Goal: Task Accomplishment & Management: Use online tool/utility

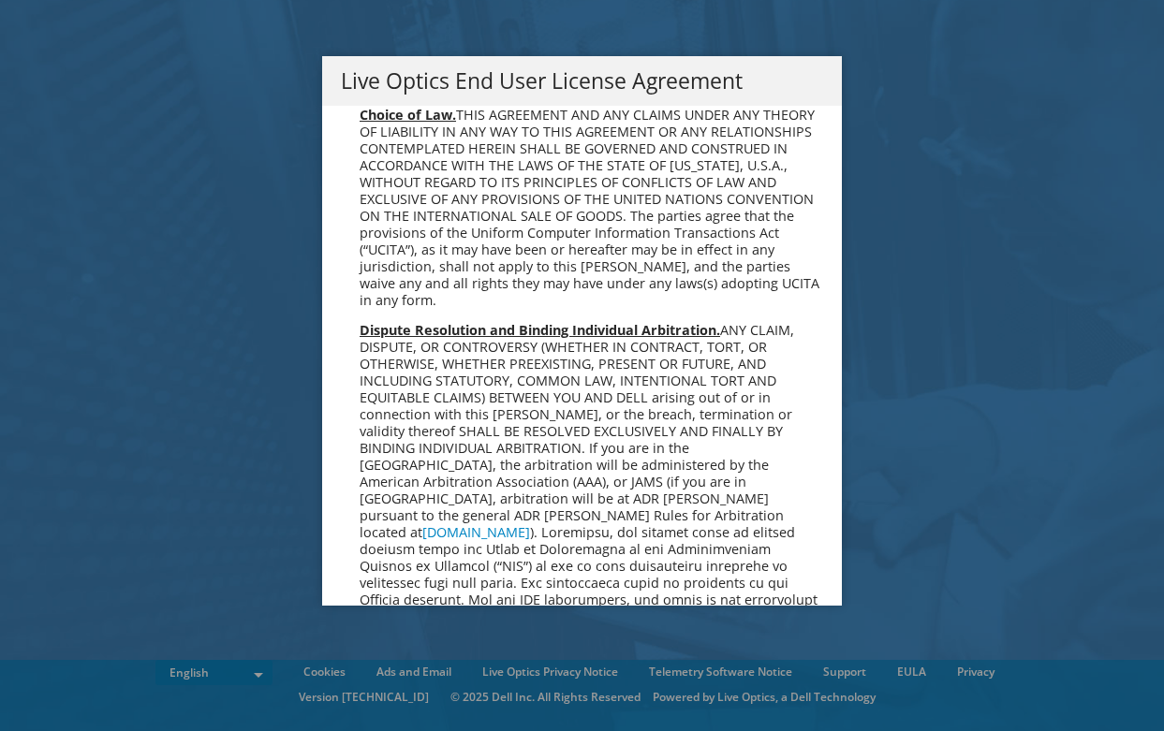
scroll to position [7081, 0]
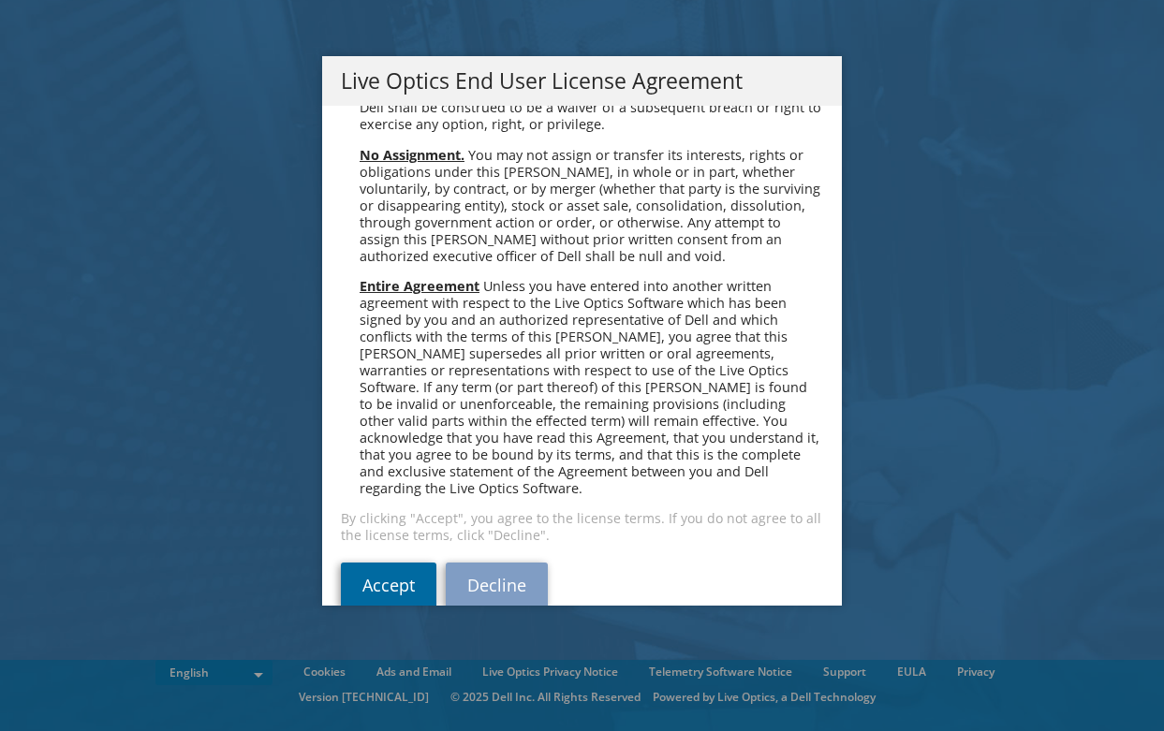
click at [384, 563] on link "Accept" at bounding box center [389, 585] width 96 height 45
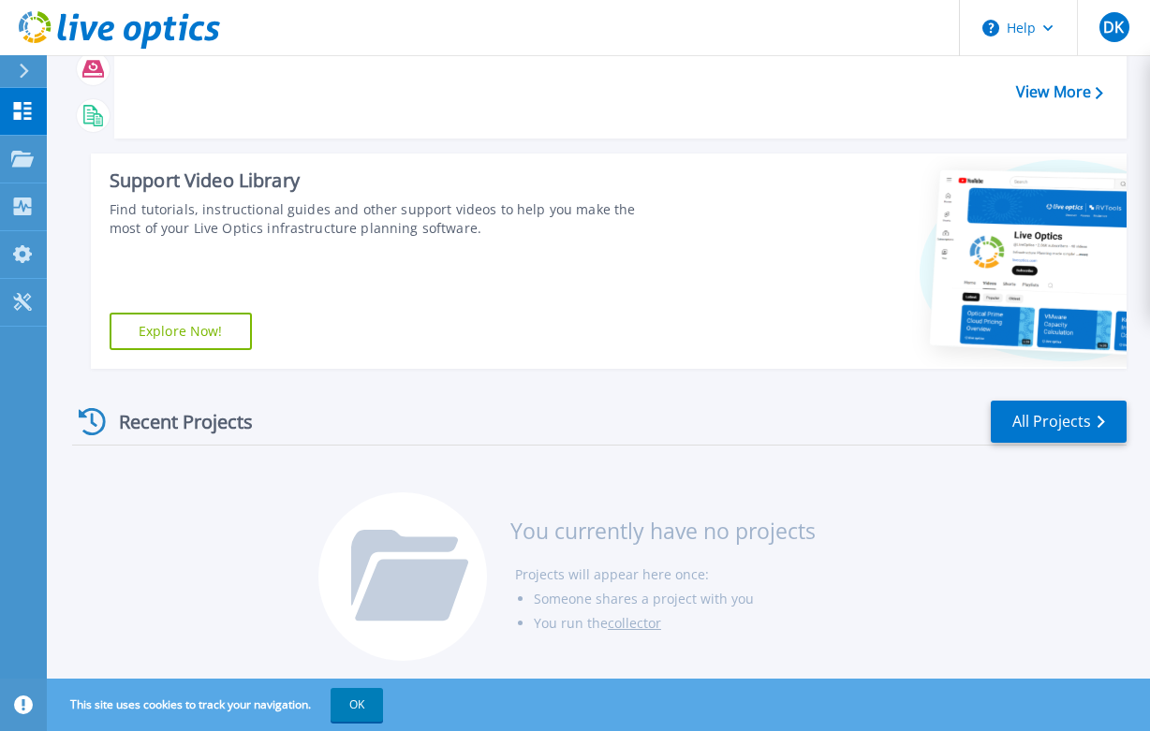
scroll to position [201, 0]
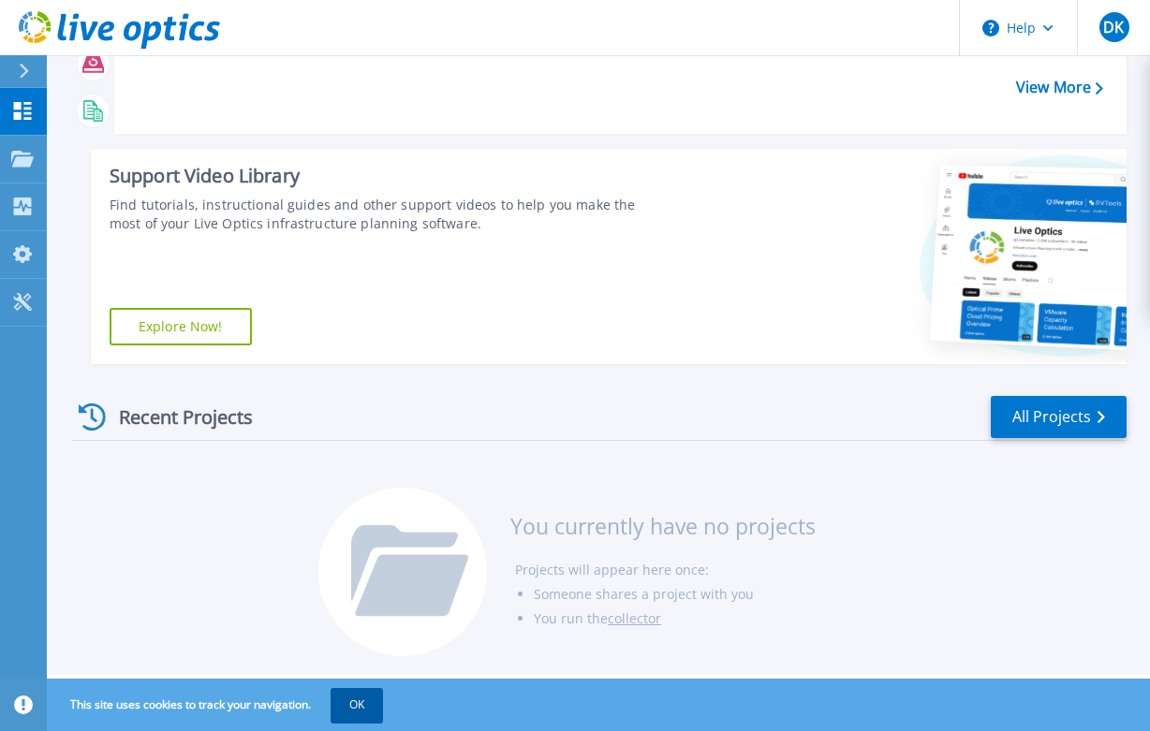
click at [364, 701] on button "OK" at bounding box center [357, 705] width 52 height 34
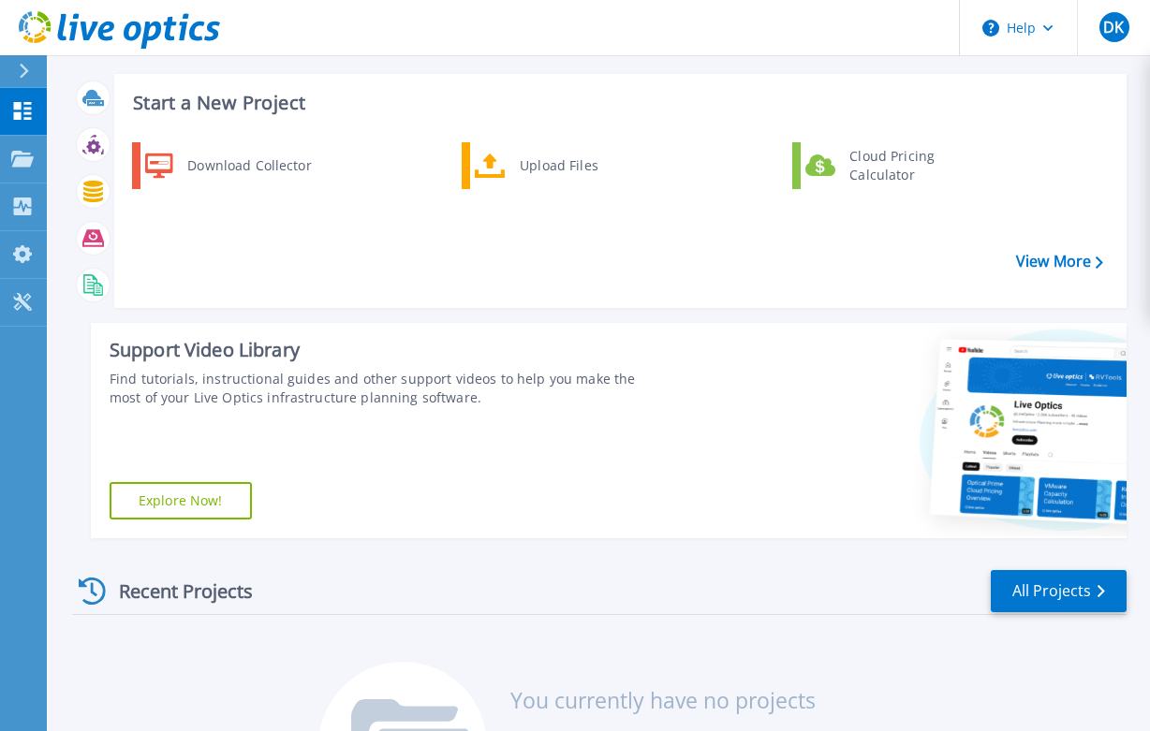
scroll to position [0, 0]
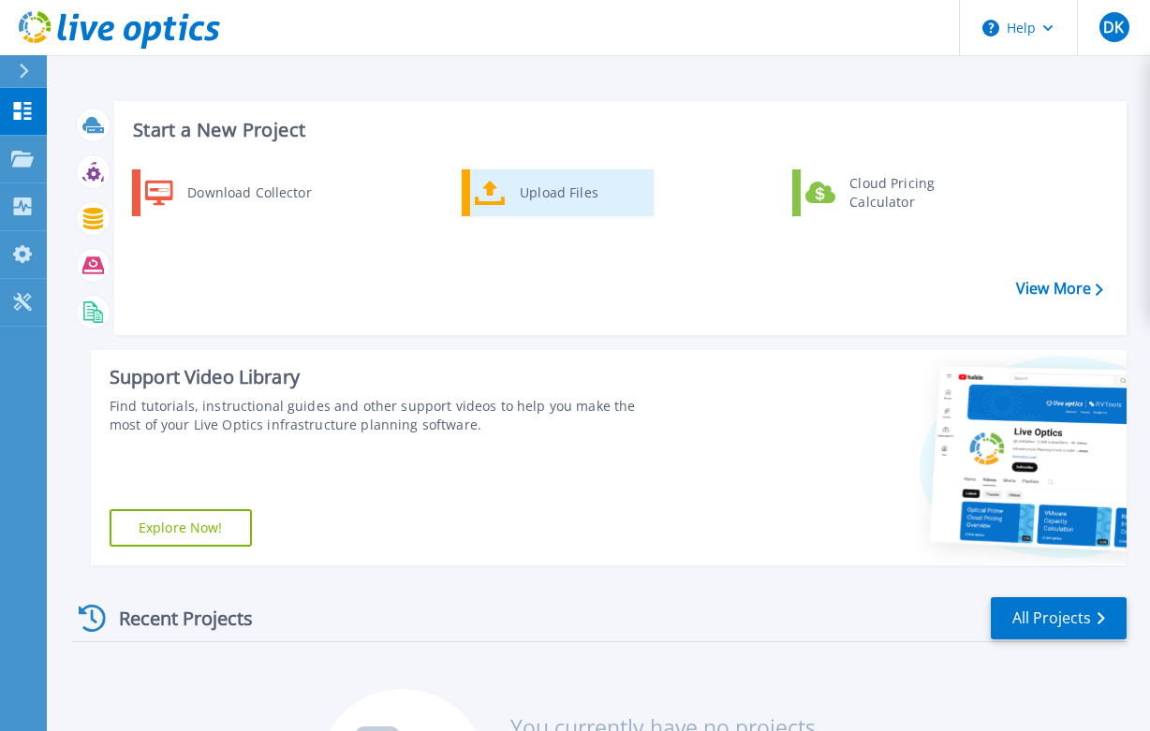
click at [531, 179] on div "Upload Files" at bounding box center [579, 192] width 139 height 37
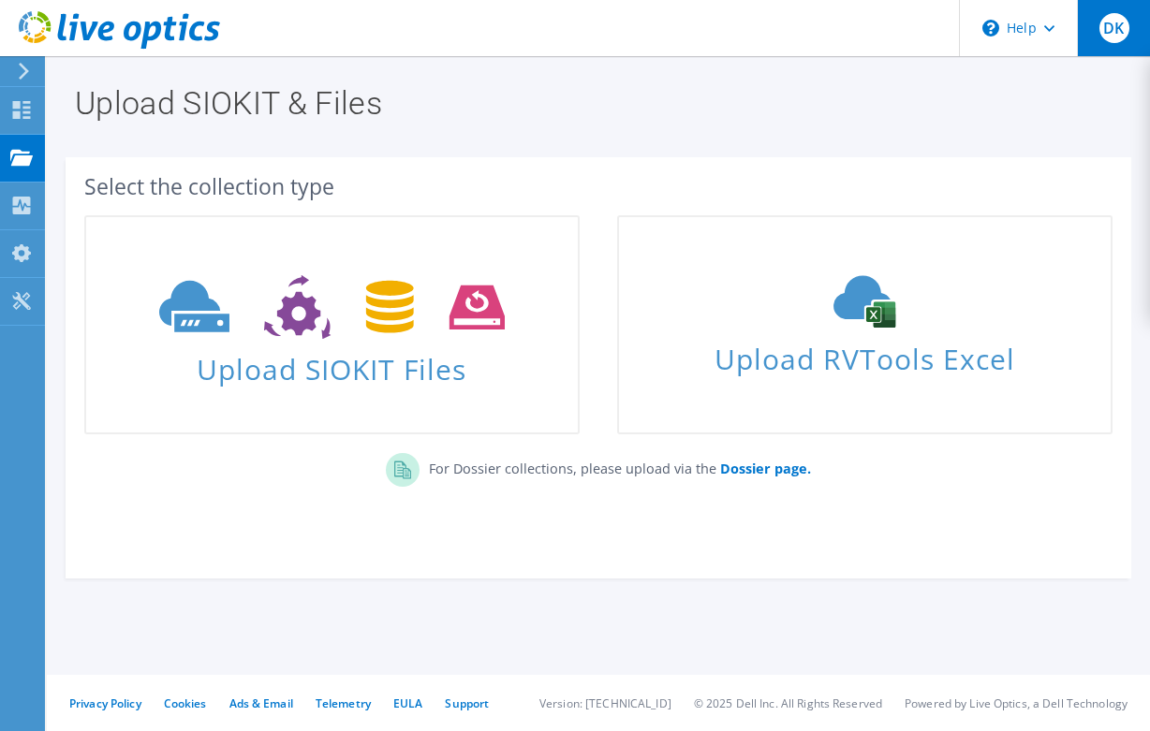
click at [1108, 37] on span "DK" at bounding box center [1114, 28] width 30 height 30
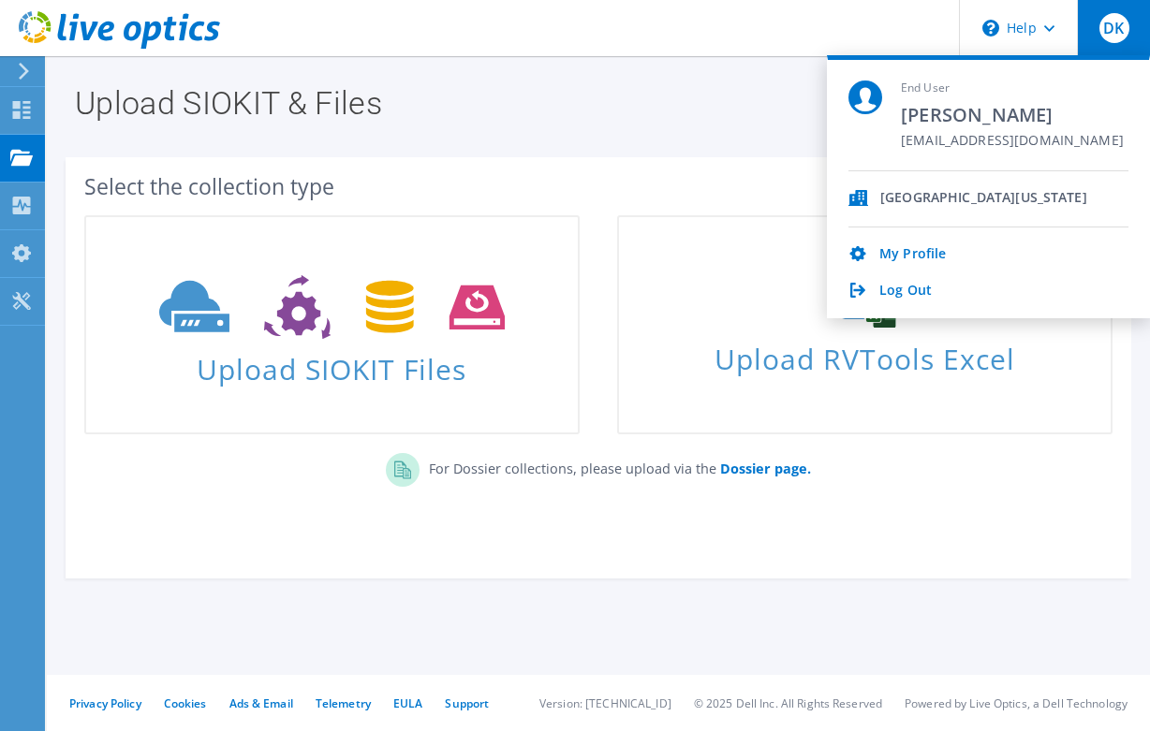
click at [622, 141] on div "Select the collection type Upload SIOKIT Files Dossier page." at bounding box center [598, 368] width 1084 height 459
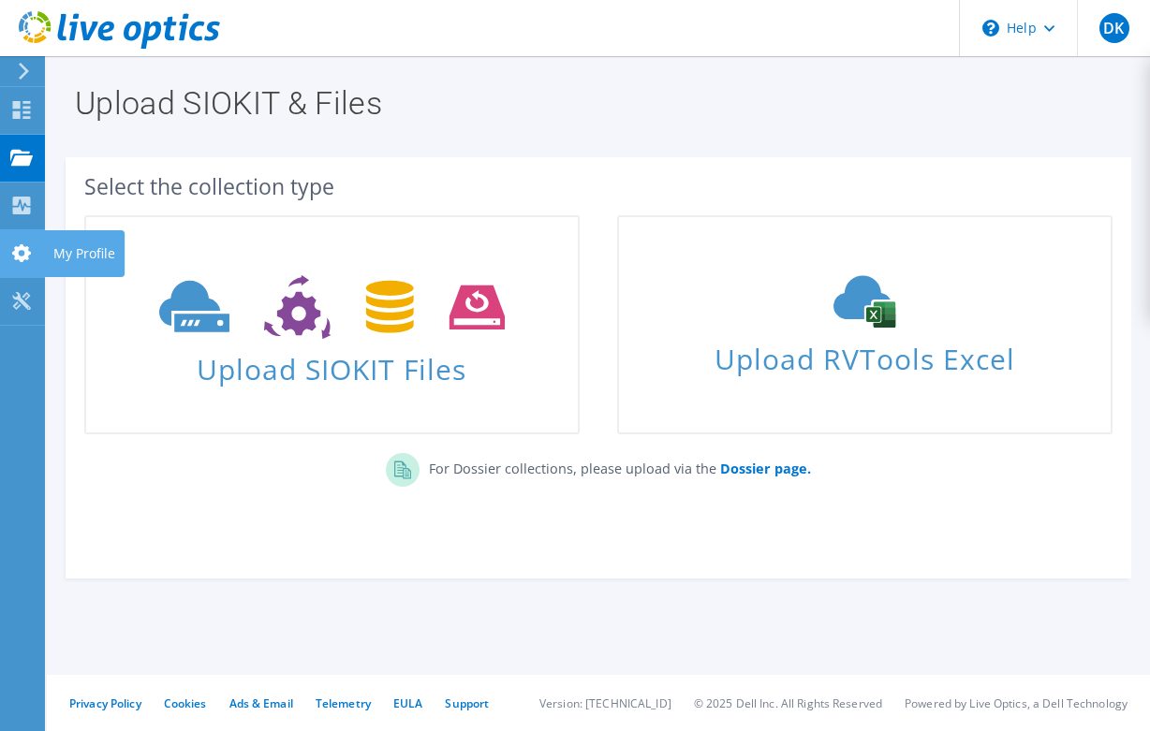
click at [15, 255] on use at bounding box center [21, 253] width 19 height 18
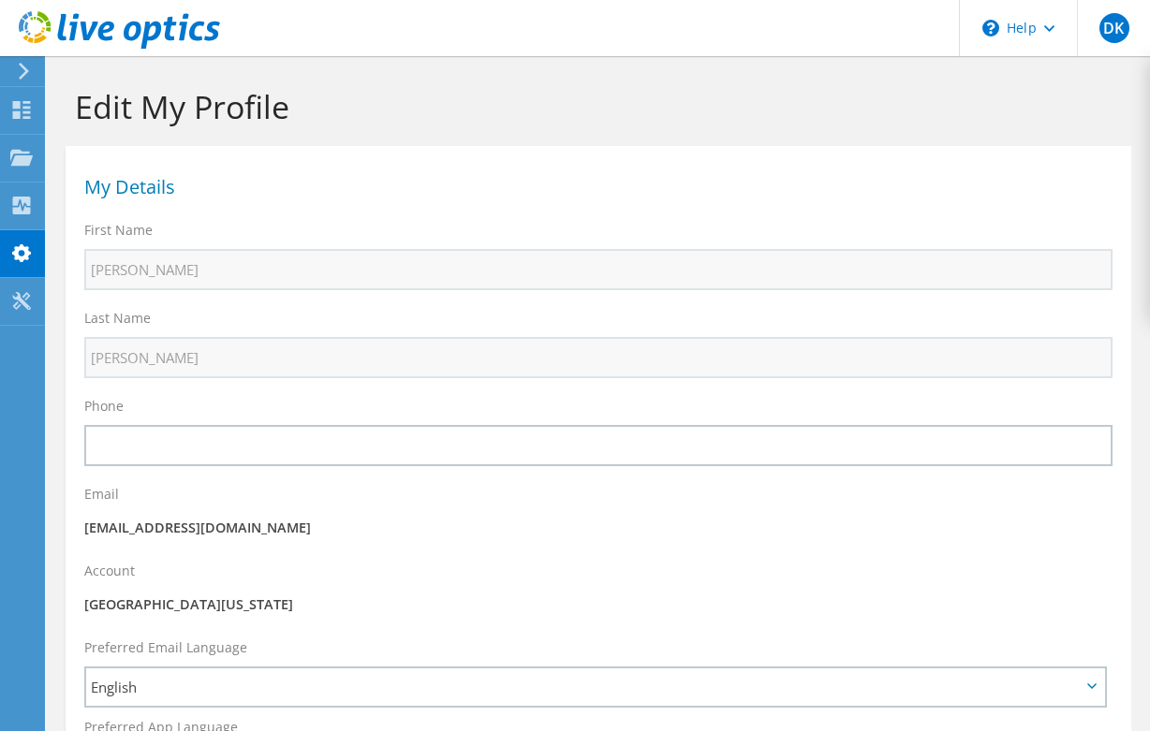
select select "224"
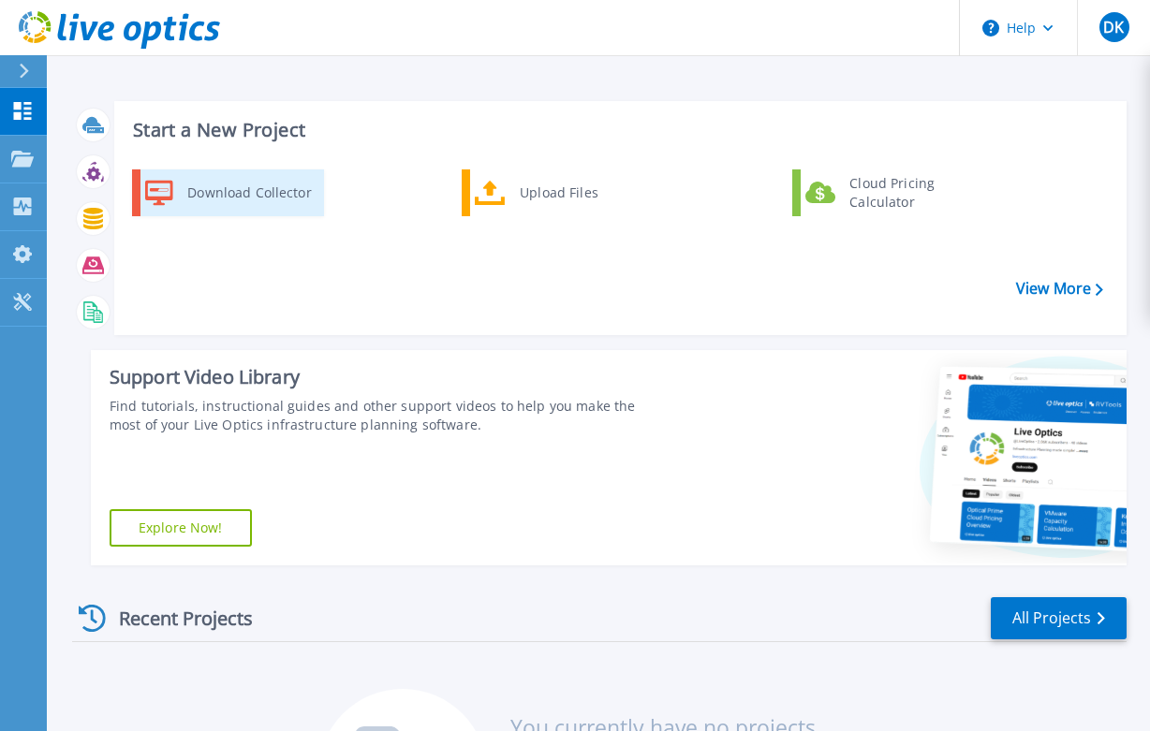
click at [239, 190] on div "Download Collector" at bounding box center [248, 192] width 141 height 37
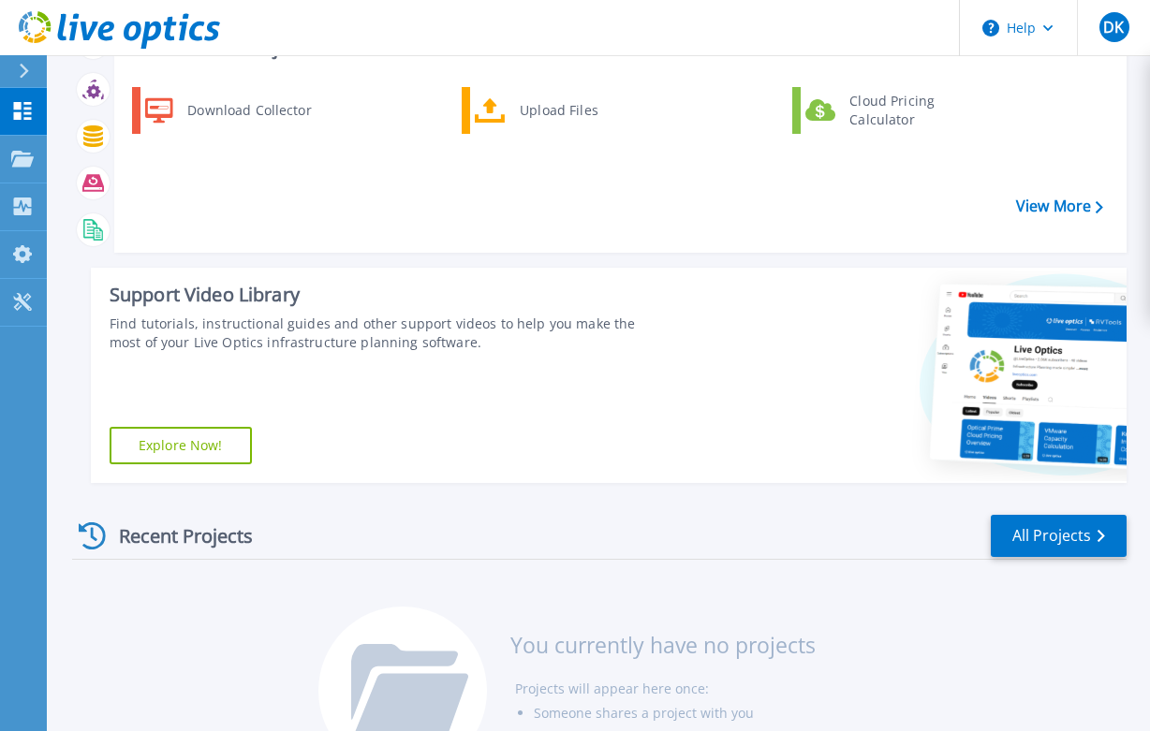
scroll to position [201, 0]
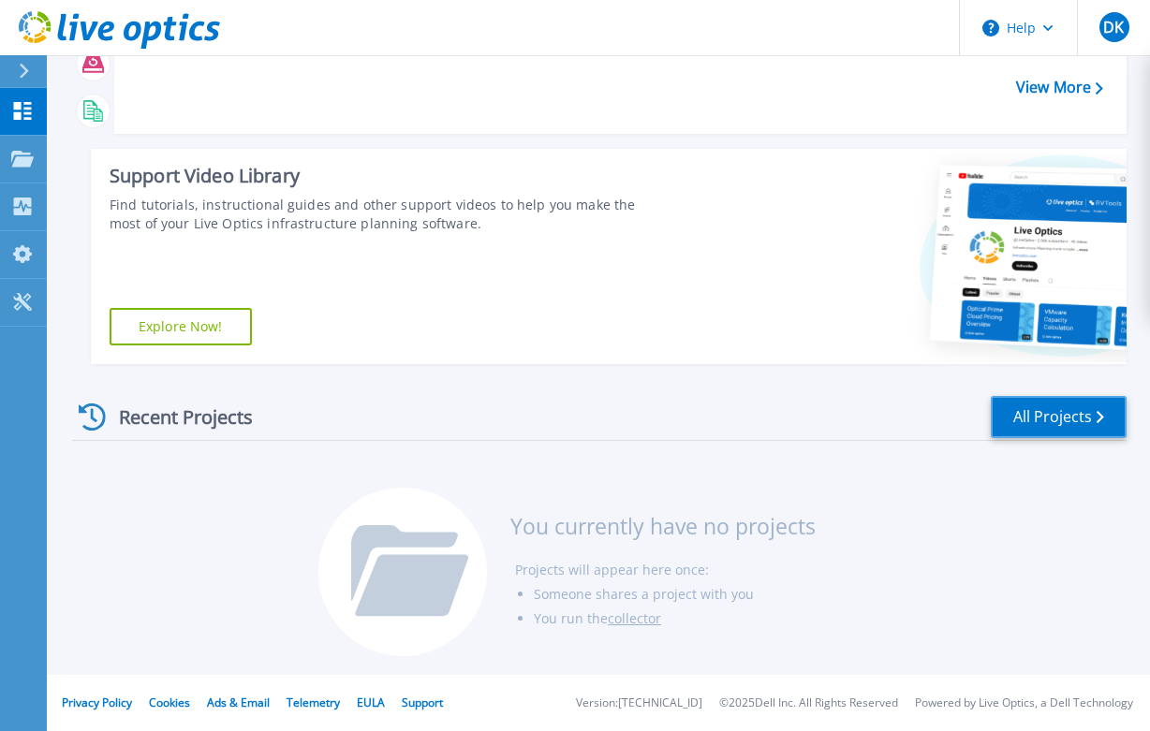
click at [1048, 412] on link "All Projects" at bounding box center [1059, 417] width 136 height 42
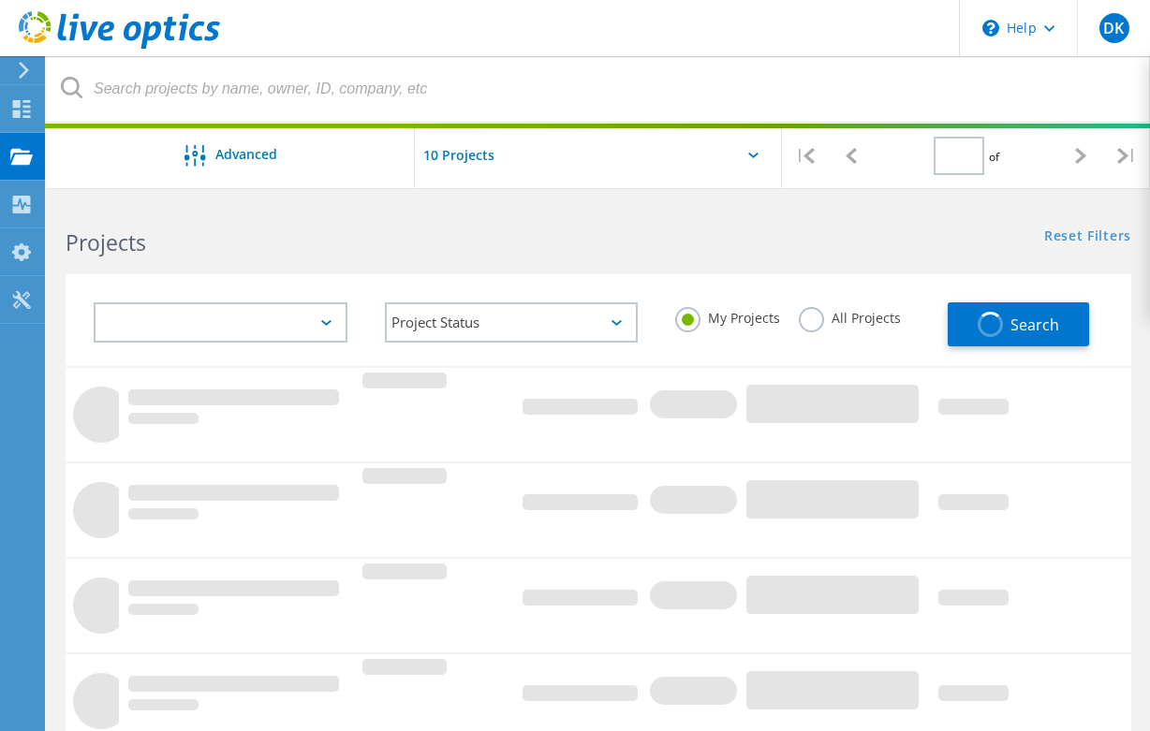
type input "1"
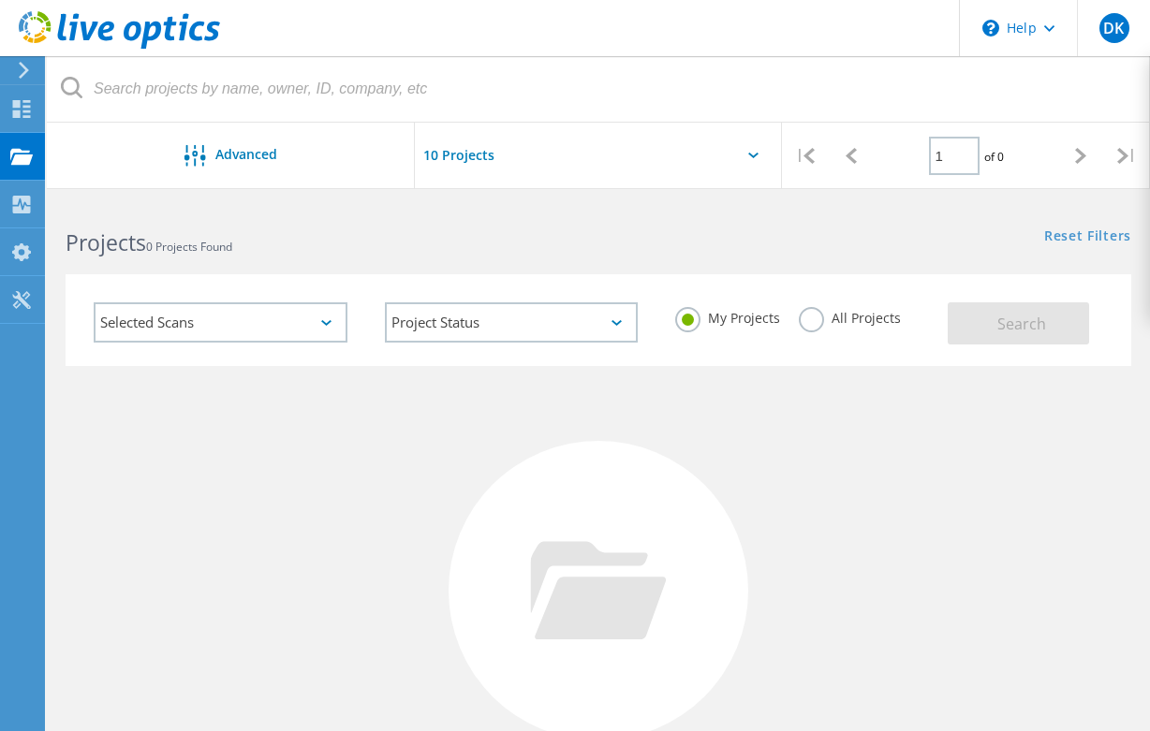
click at [251, 328] on div "Selected Scans" at bounding box center [221, 322] width 254 height 40
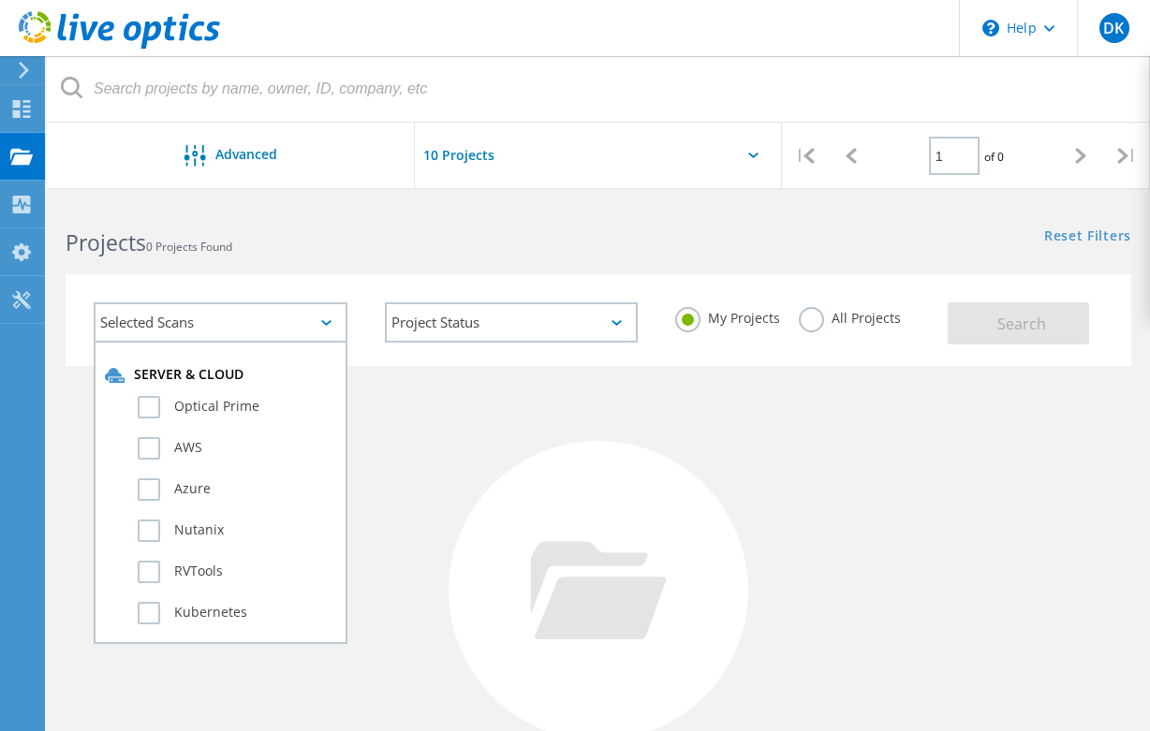
click at [251, 328] on div "Selected Scans" at bounding box center [221, 322] width 254 height 40
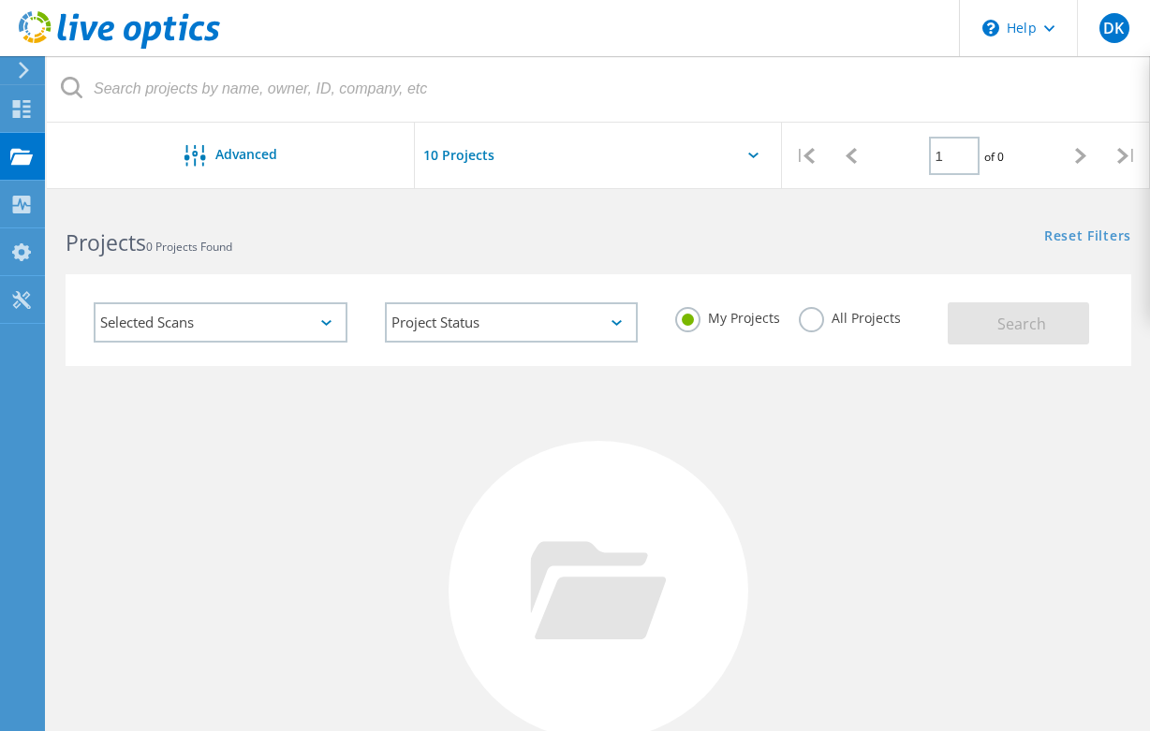
click at [529, 145] on input "text" at bounding box center [508, 156] width 187 height 66
click at [714, 214] on div "Reset Filters Show Filters" at bounding box center [874, 218] width 552 height 35
